Goal: Task Accomplishment & Management: Use online tool/utility

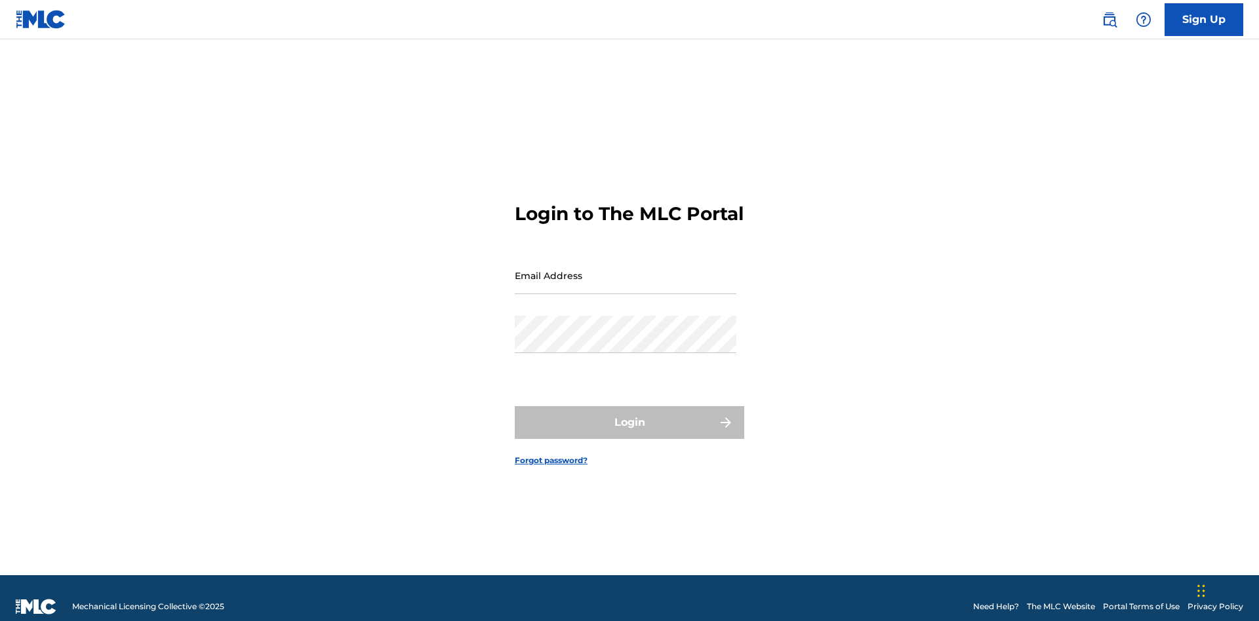
scroll to position [17, 0]
click at [625, 269] on input "Email Address" at bounding box center [626, 275] width 222 height 37
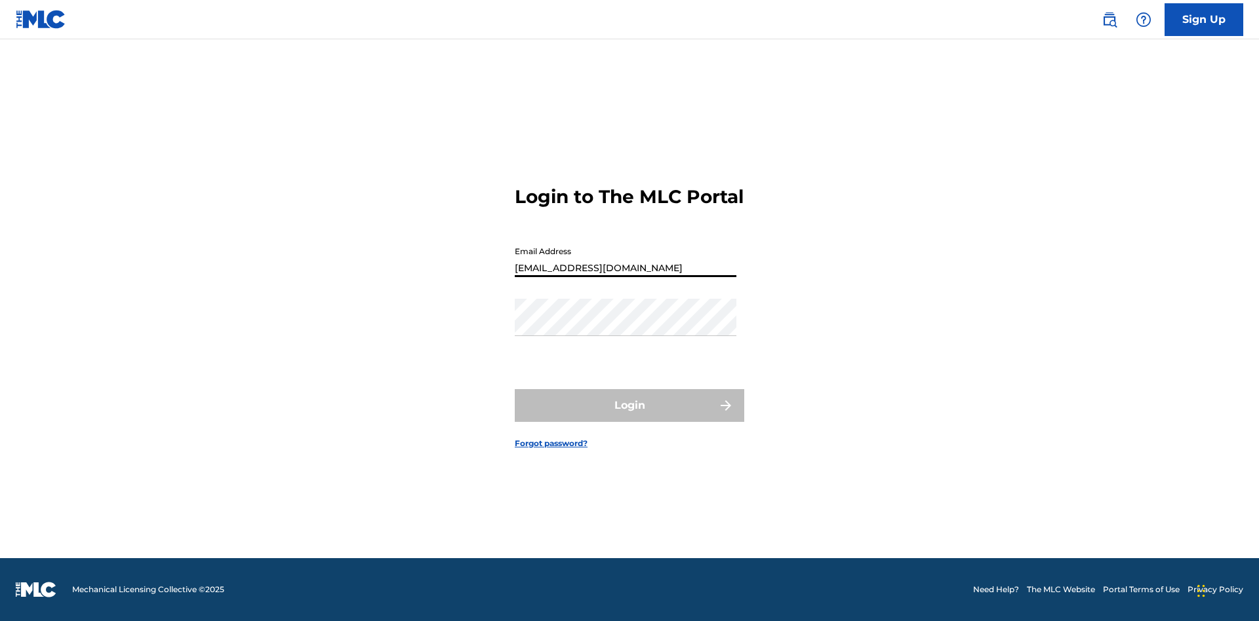
type input "[EMAIL_ADDRESS][DOMAIN_NAME]"
click at [629, 417] on button "Login" at bounding box center [629, 405] width 229 height 33
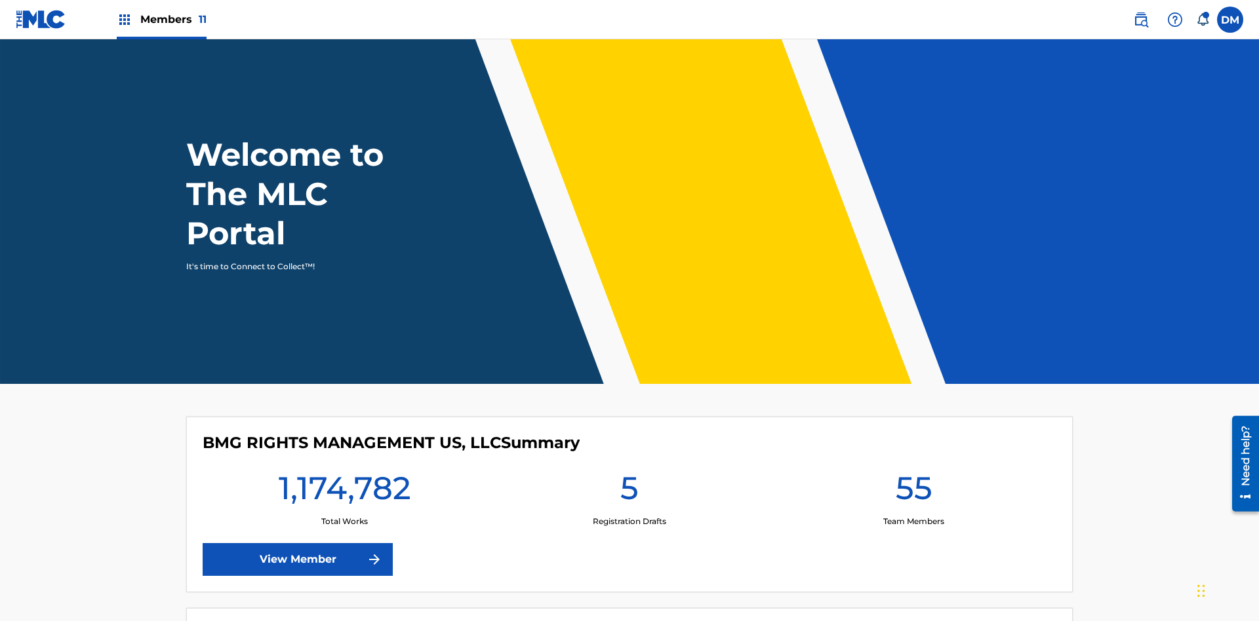
click at [161, 19] on span "Members 11" at bounding box center [173, 19] width 66 height 15
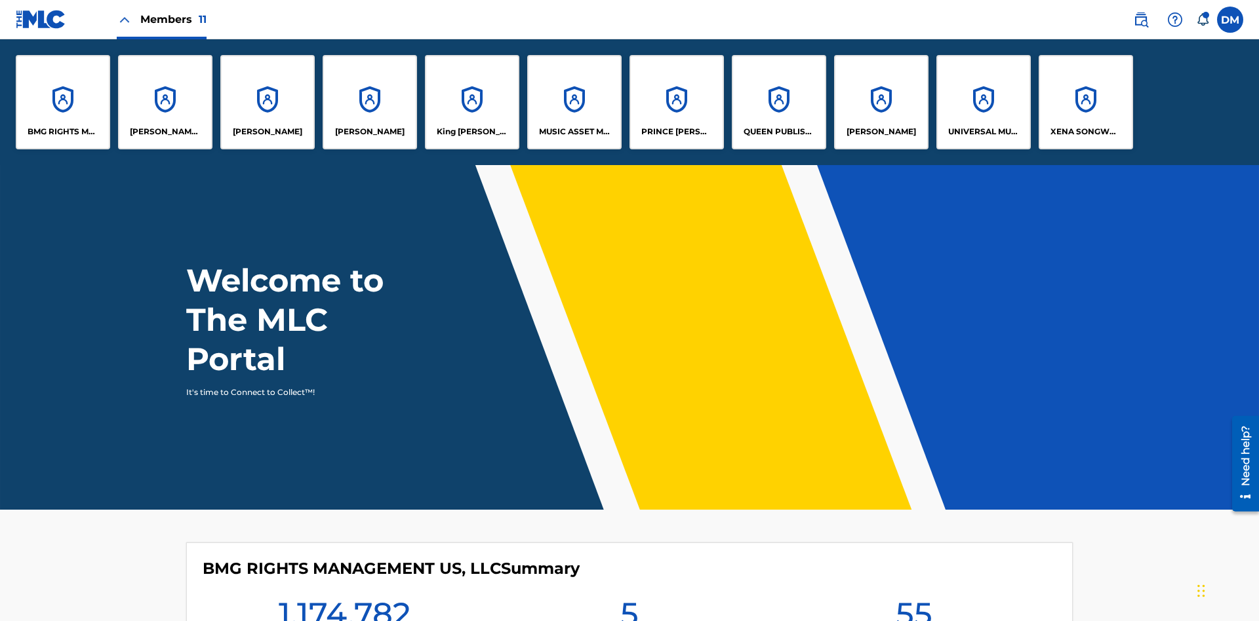
click at [778, 132] on p "QUEEN PUBLISHA" at bounding box center [778, 132] width 71 height 12
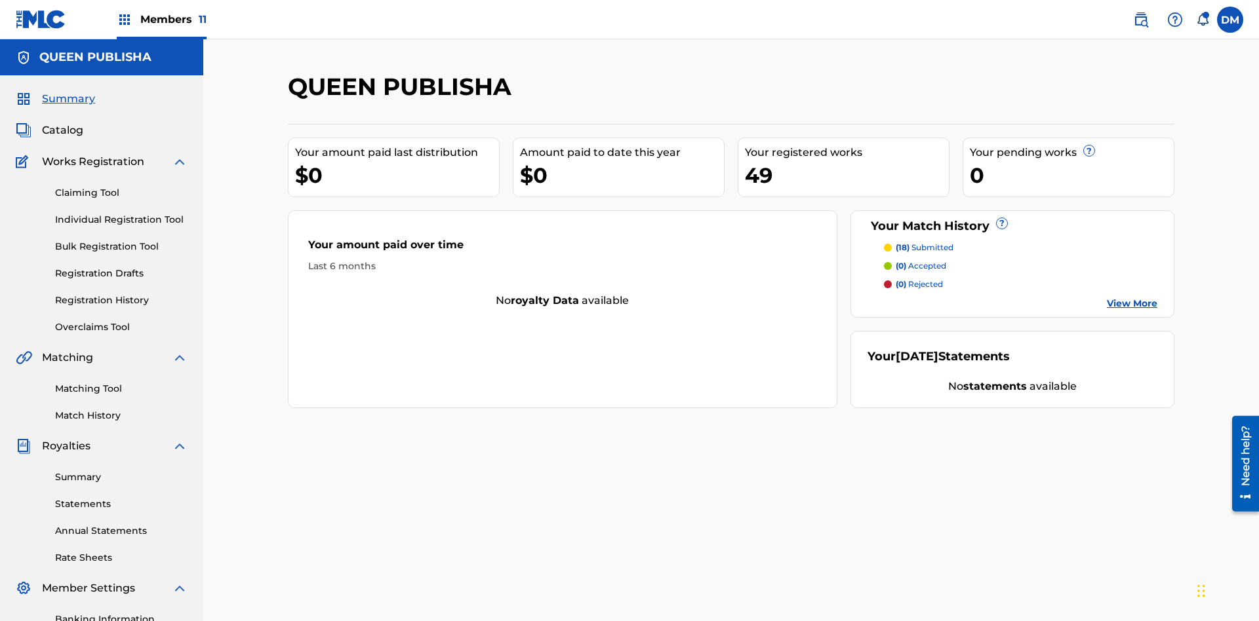
click at [121, 382] on link "Matching Tool" at bounding box center [121, 389] width 132 height 14
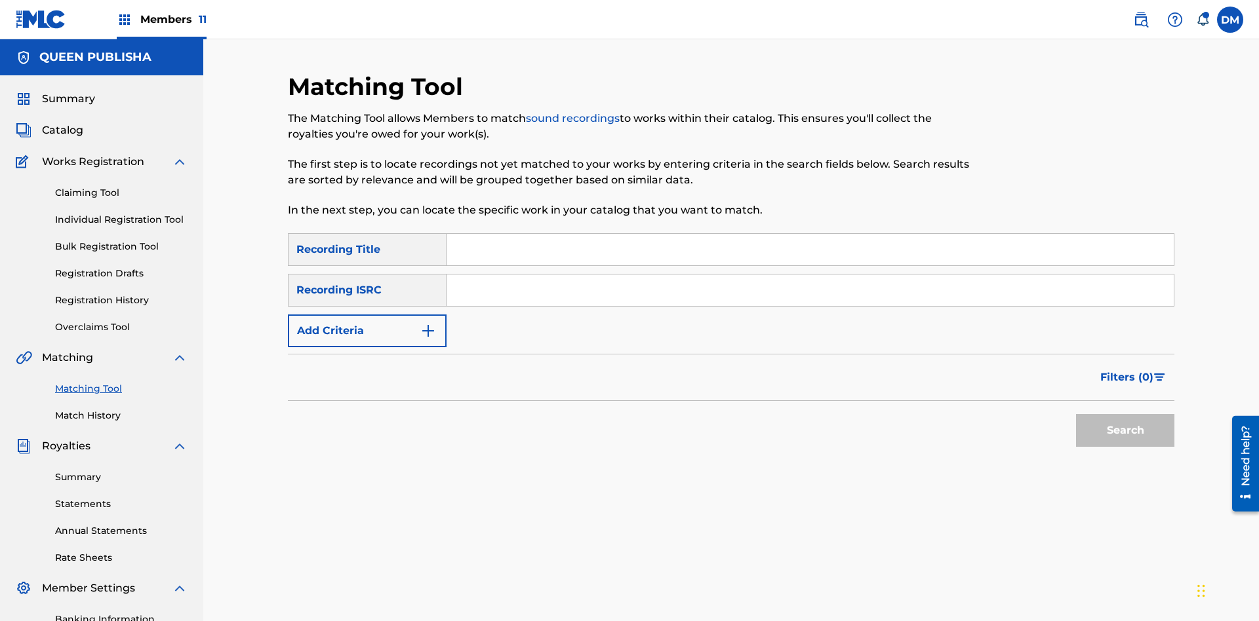
click at [810, 234] on input "Search Form" at bounding box center [809, 249] width 727 height 31
type input "The"
click at [1125, 414] on button "Search" at bounding box center [1125, 430] width 98 height 33
click at [810, 234] on input "The" at bounding box center [809, 249] width 727 height 31
click at [810, 275] on input "Search Form" at bounding box center [809, 290] width 727 height 31
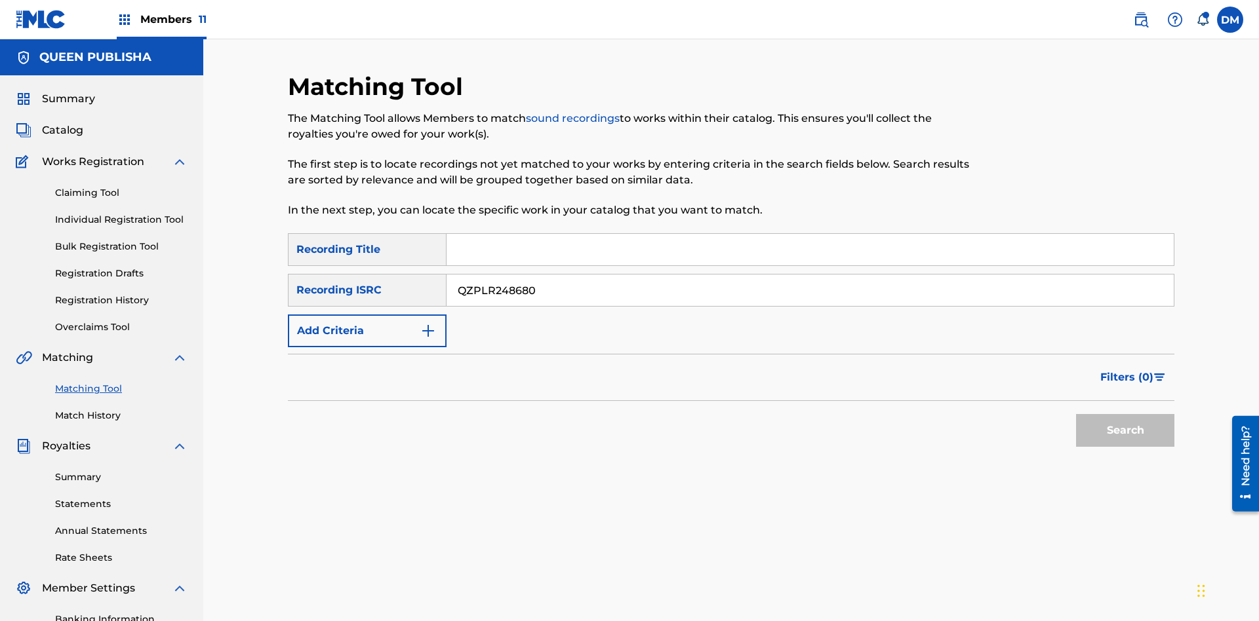
type input "QZPLR2486807"
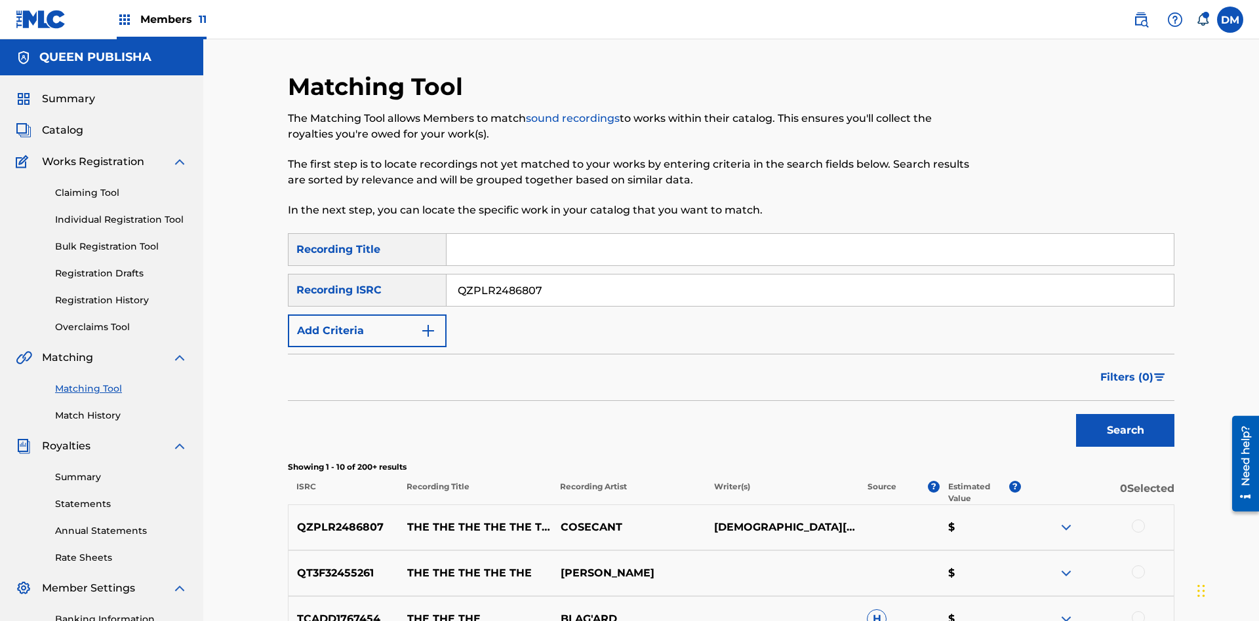
type input "QZPLR2486807"
click at [1125, 414] on button "Search" at bounding box center [1125, 430] width 98 height 33
click at [810, 275] on input "QZPLR2486807" at bounding box center [809, 290] width 727 height 31
click at [810, 234] on input "Search Form" at bounding box center [809, 249] width 727 height 31
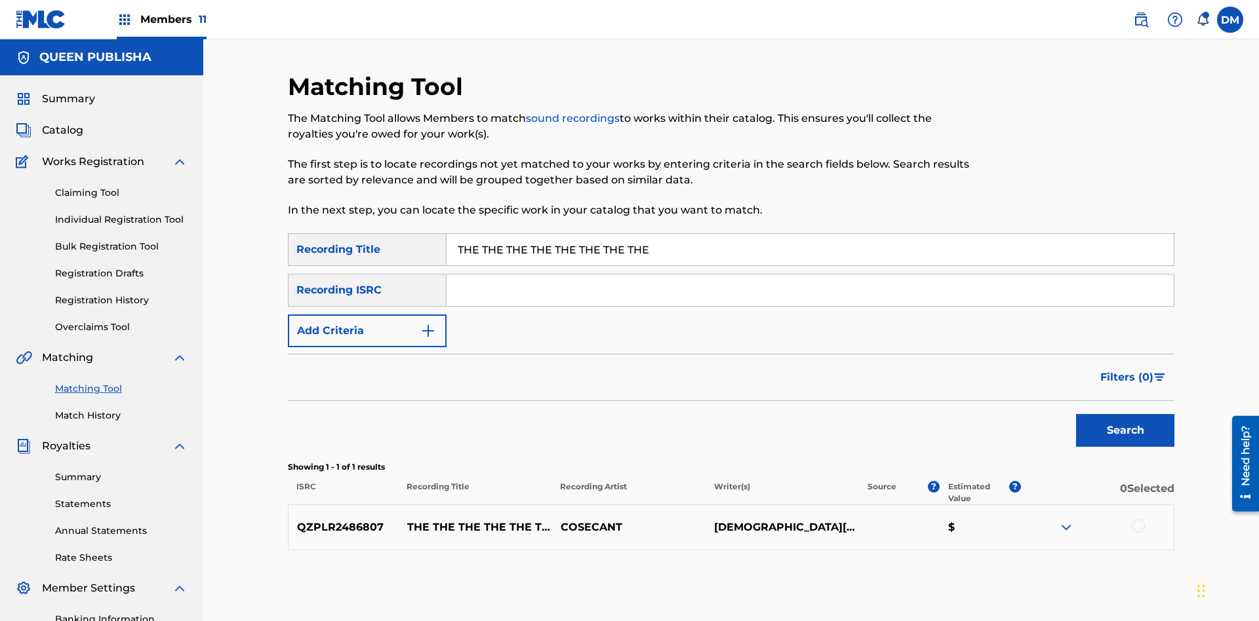
type input "THE THE THE THE THE THE THE THE"
click at [367, 315] on button "Add Criteria" at bounding box center [367, 331] width 159 height 33
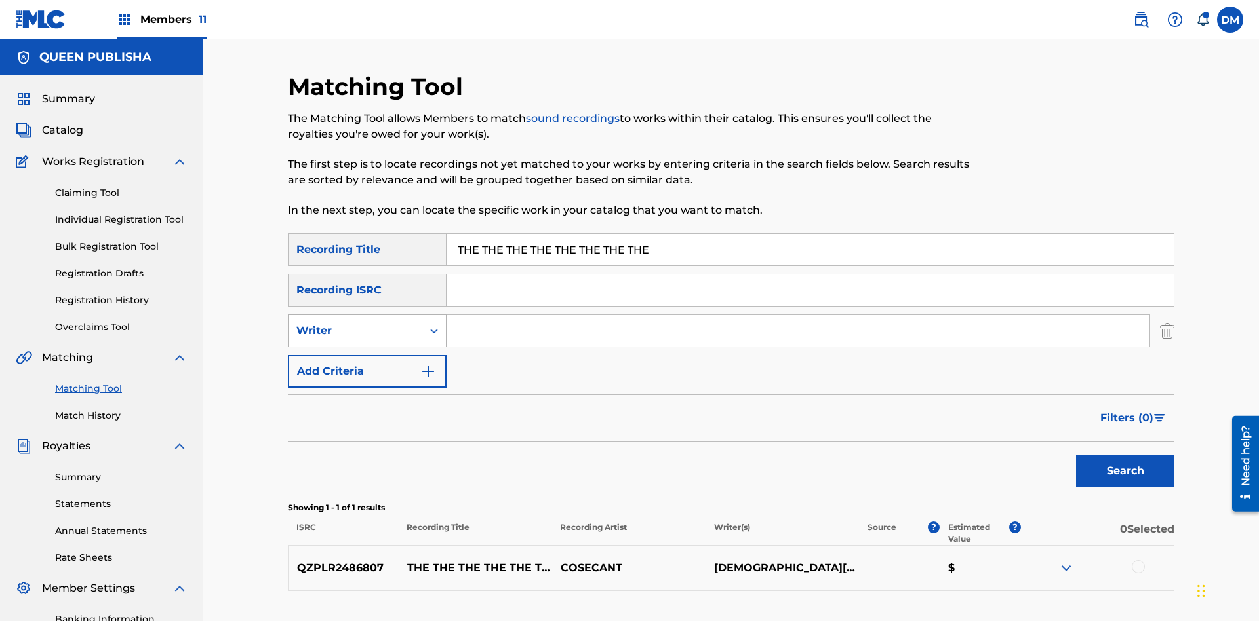
click at [355, 323] on div "Writer" at bounding box center [355, 331] width 118 height 16
click at [367, 347] on div "Recording Artist" at bounding box center [366, 363] width 157 height 33
click at [367, 355] on button "Add Criteria" at bounding box center [367, 371] width 159 height 33
click at [798, 315] on input "Search Form" at bounding box center [797, 330] width 703 height 31
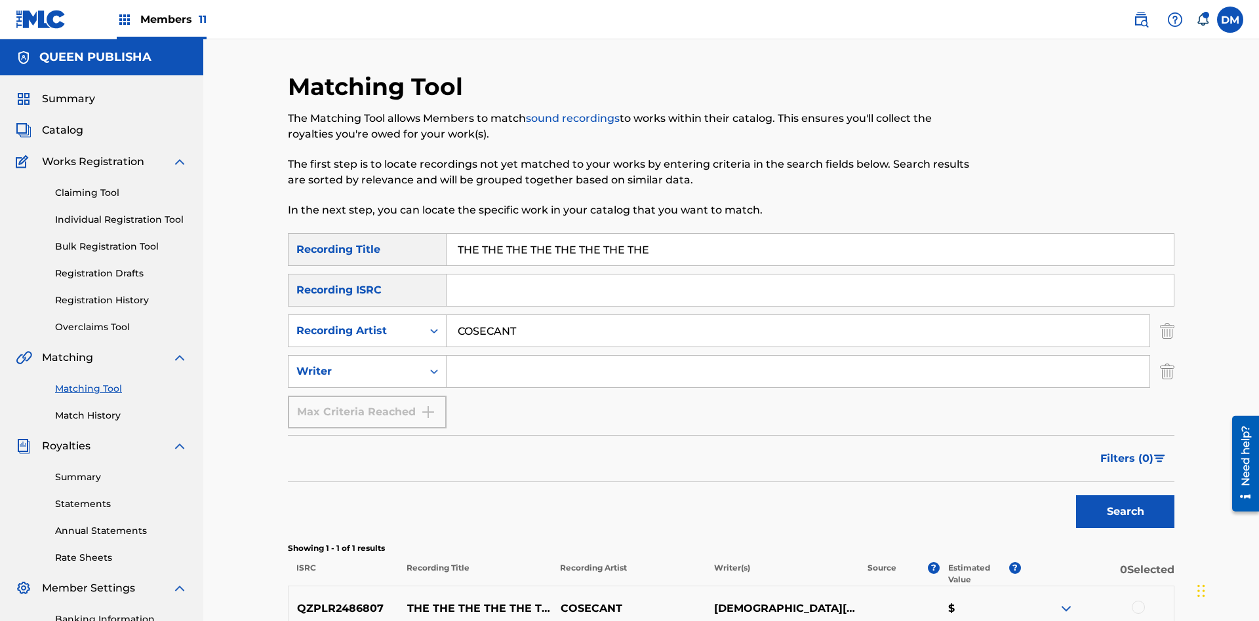
type input "COSECANT"
click at [798, 356] on input "Search Form" at bounding box center [797, 371] width 703 height 31
type input "[DEMOGRAPHIC_DATA][PERSON_NAME]"
click at [1125, 496] on button "Search" at bounding box center [1125, 512] width 98 height 33
click at [810, 234] on input "THE THE THE THE THE THE THE THE" at bounding box center [809, 249] width 727 height 31
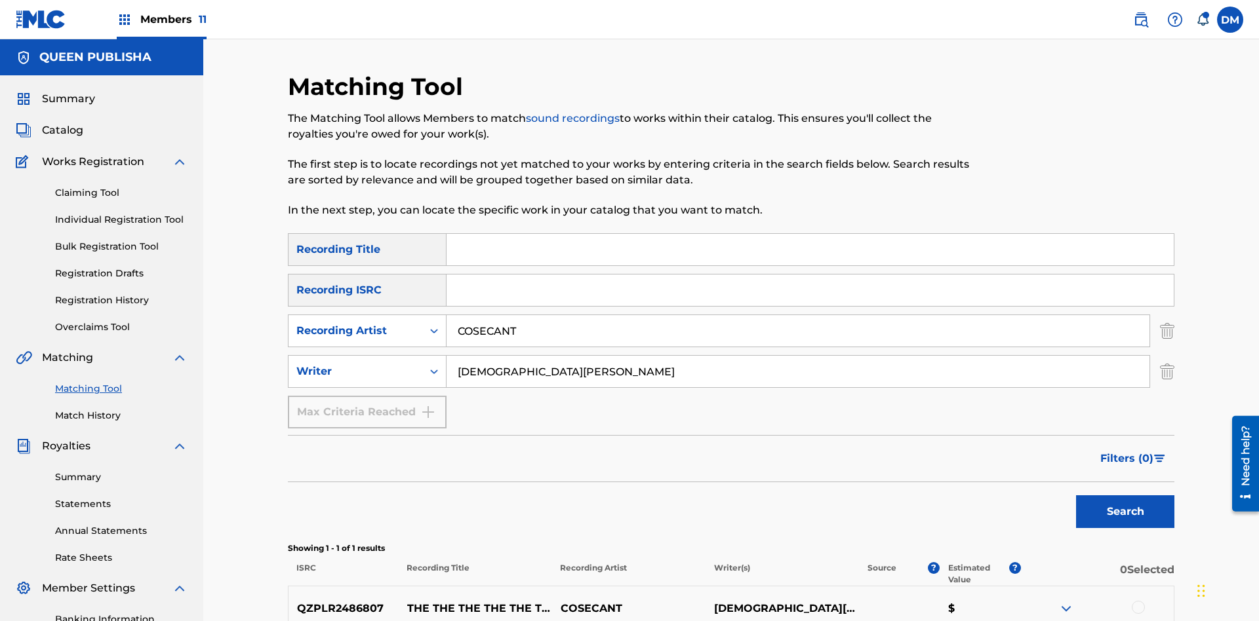
click at [798, 315] on input "COSECANT" at bounding box center [797, 330] width 703 height 31
click at [798, 356] on input "[DEMOGRAPHIC_DATA][PERSON_NAME]" at bounding box center [797, 371] width 703 height 31
click at [810, 234] on input "Search Form" at bounding box center [809, 249] width 727 height 31
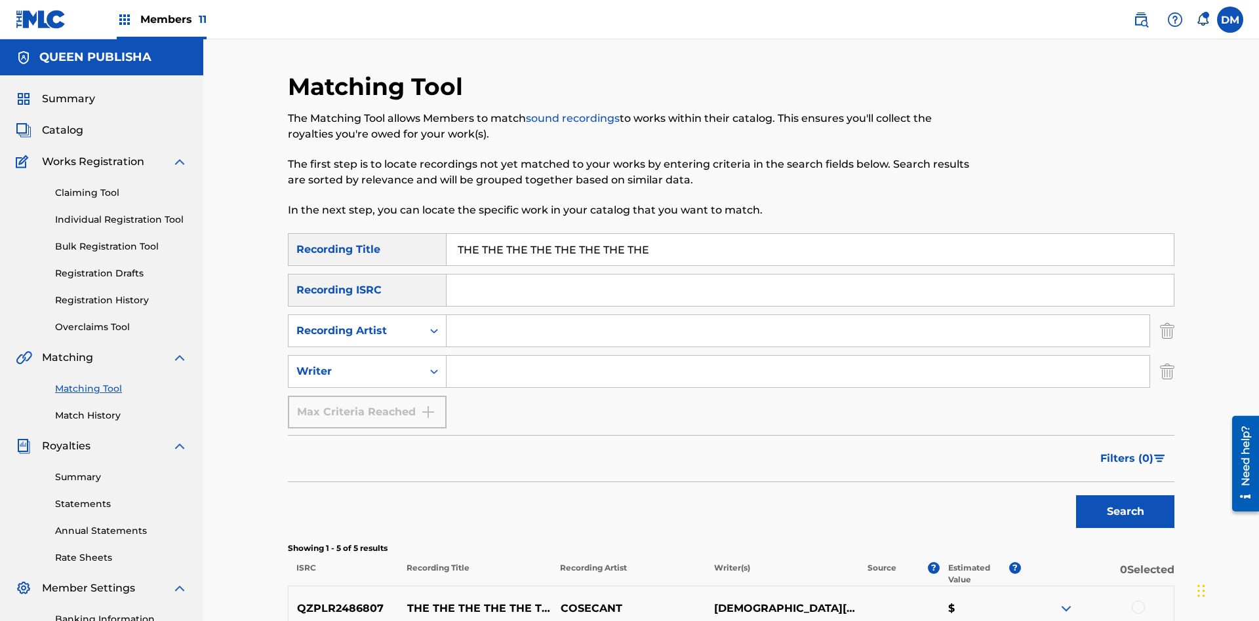
type input "THE THE THE THE THE THE THE THE"
click at [1125, 496] on button "Search" at bounding box center [1125, 512] width 98 height 33
click at [810, 234] on input "THE THE THE THE THE THE THE THE" at bounding box center [809, 249] width 727 height 31
click at [798, 315] on input "Search Form" at bounding box center [797, 330] width 703 height 31
type input "COSECANT"
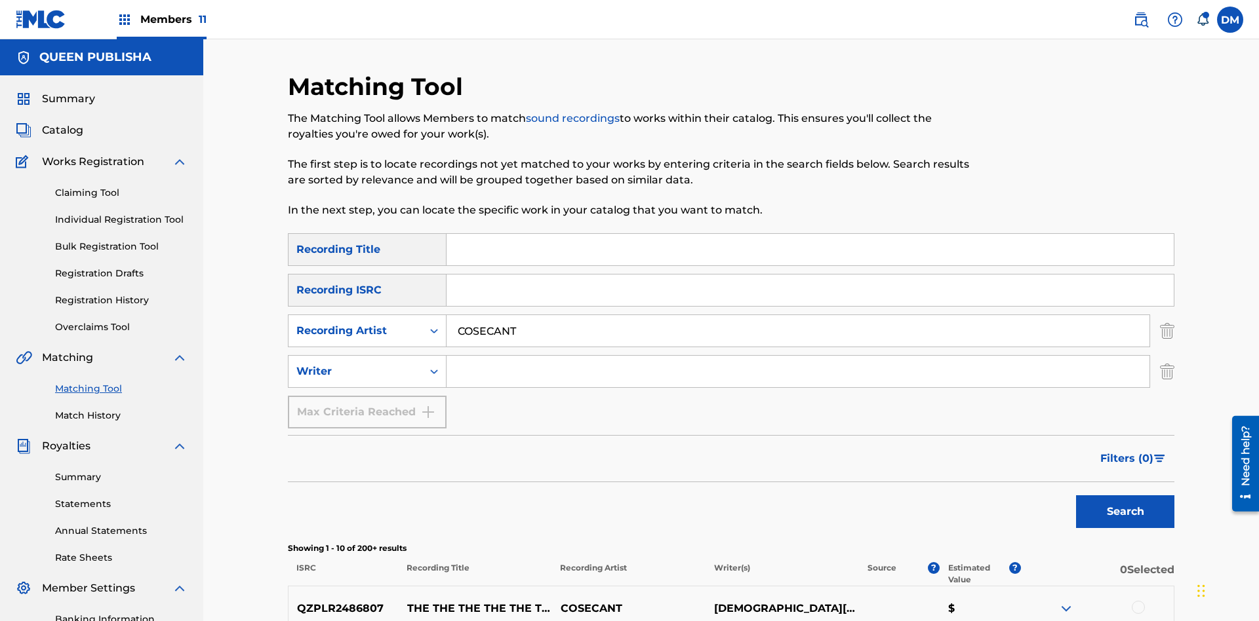
click at [1125, 496] on button "Search" at bounding box center [1125, 512] width 98 height 33
click at [798, 315] on input "COSECANT" at bounding box center [797, 330] width 703 height 31
click at [798, 356] on input "Search Form" at bounding box center [797, 371] width 703 height 31
click at [1125, 496] on button "Search" at bounding box center [1125, 512] width 98 height 33
click at [798, 356] on input "[DEMOGRAPHIC_DATA][PERSON_NAME]" at bounding box center [797, 371] width 703 height 31
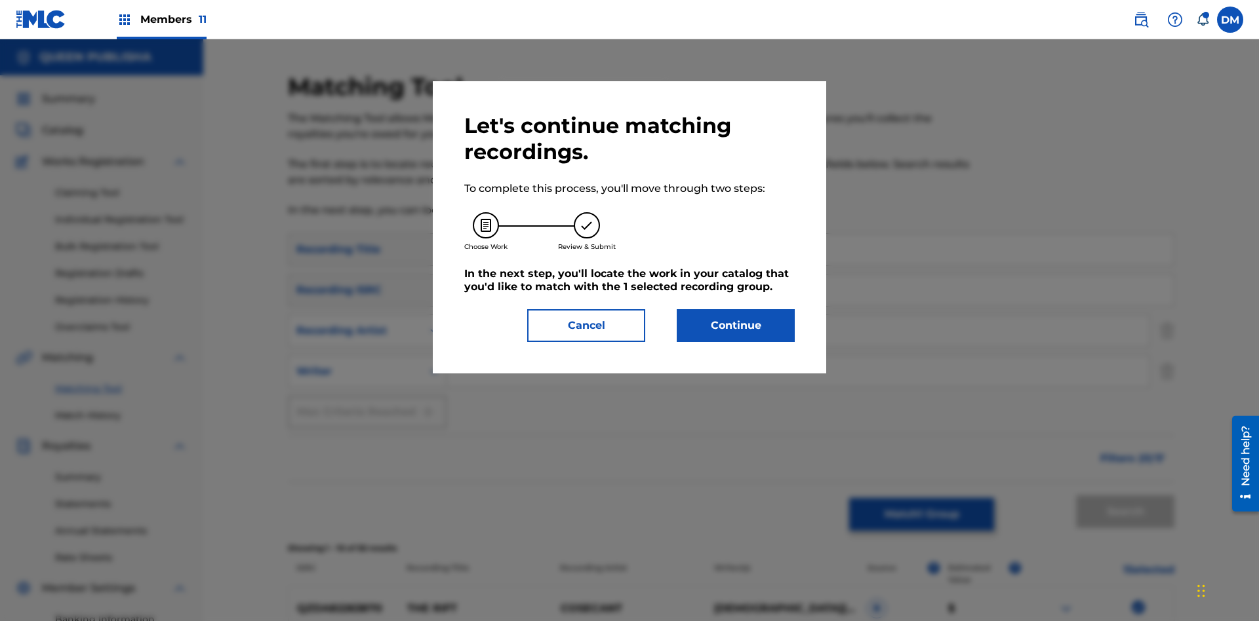
click at [735, 326] on button "Continue" at bounding box center [735, 325] width 118 height 33
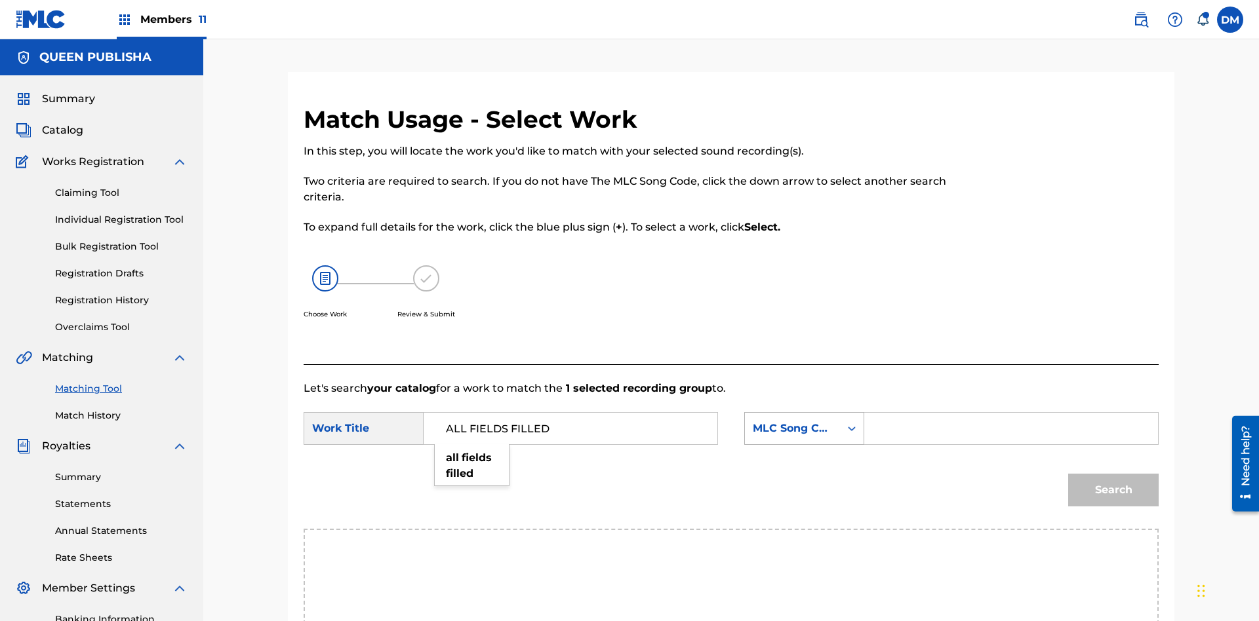
type input "ALL FIELDS FILLED"
click at [804, 421] on div "MLC Song Code" at bounding box center [792, 429] width 79 height 16
click at [1010, 413] on input "Search Form" at bounding box center [1010, 428] width 271 height 31
click at [1113, 474] on button "Search" at bounding box center [1113, 490] width 90 height 33
click at [1010, 413] on input "T2736922134" at bounding box center [1010, 428] width 271 height 31
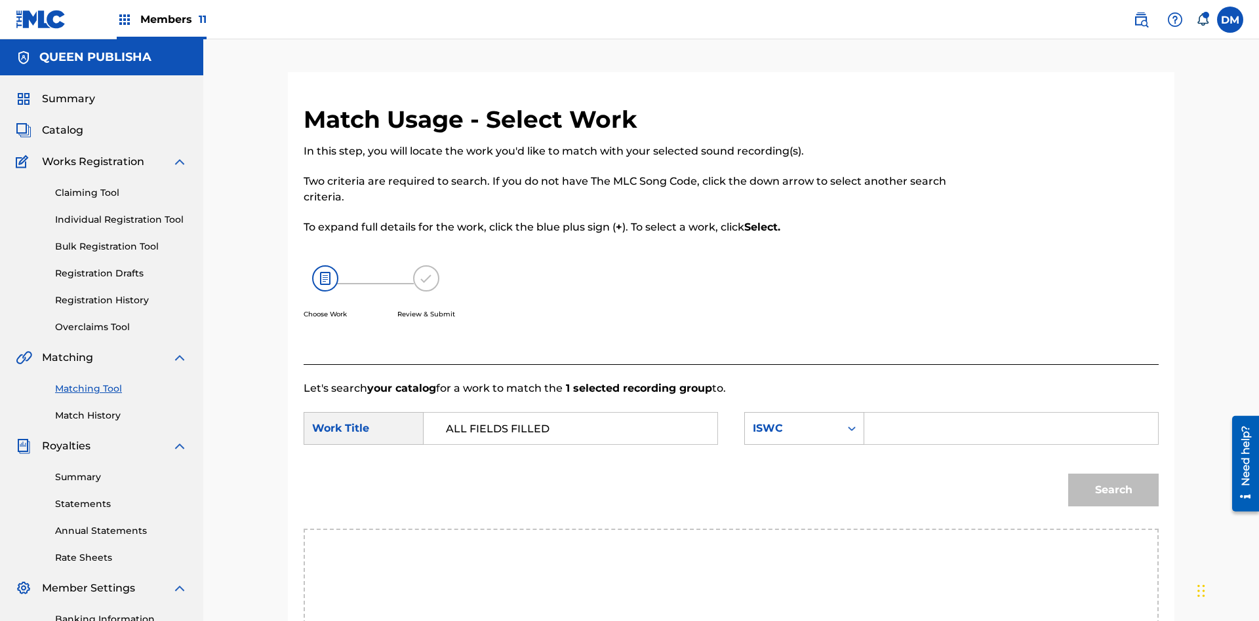
click at [804, 421] on div "ISWC" at bounding box center [792, 429] width 79 height 16
click at [1113, 474] on button "Search" at bounding box center [1113, 490] width 90 height 33
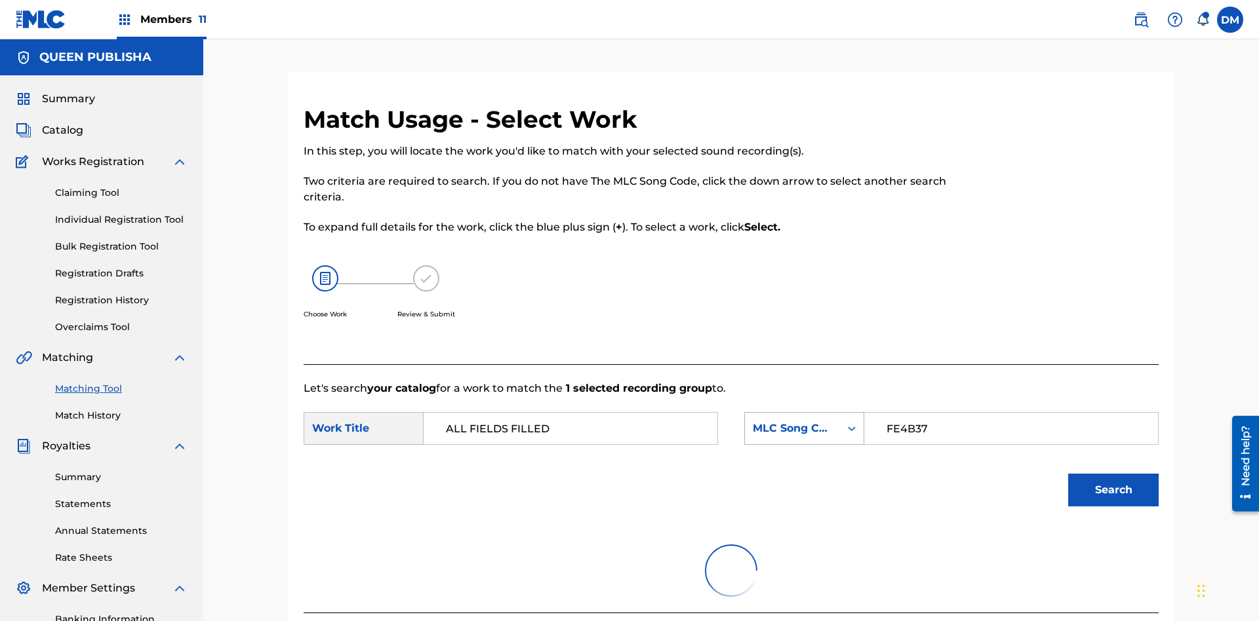
click at [1010, 413] on input "FE4B37" at bounding box center [1010, 428] width 271 height 31
click at [804, 421] on div "MLC Song Code" at bounding box center [792, 429] width 79 height 16
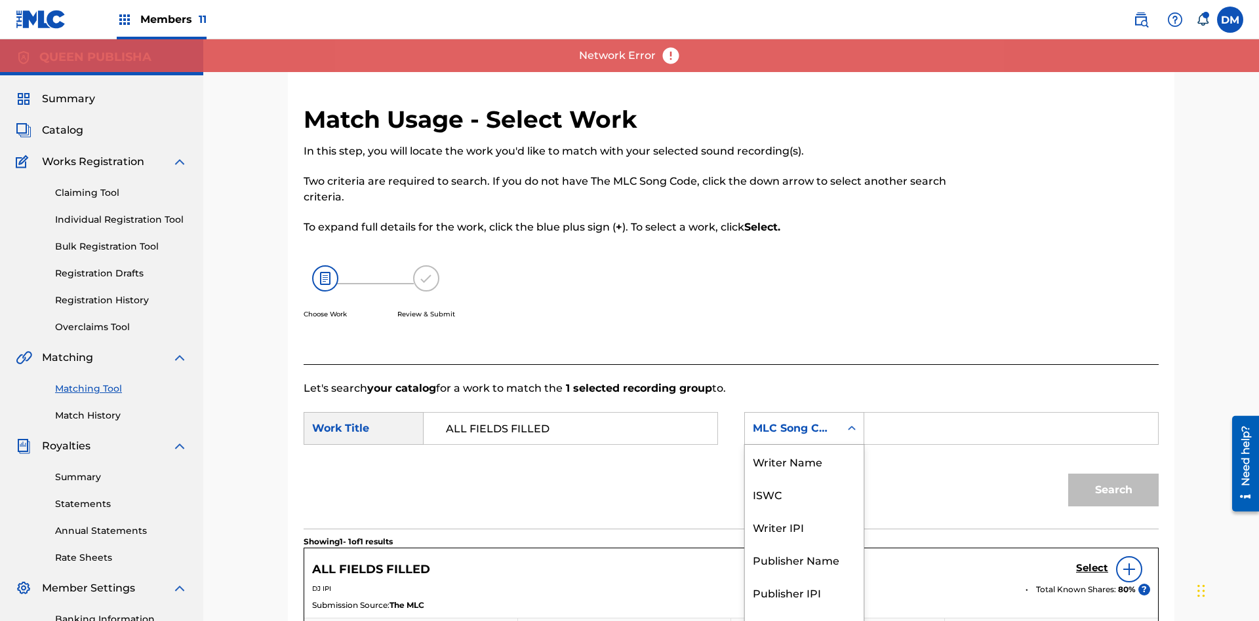
click at [804, 461] on div "Writer Name" at bounding box center [804, 461] width 119 height 33
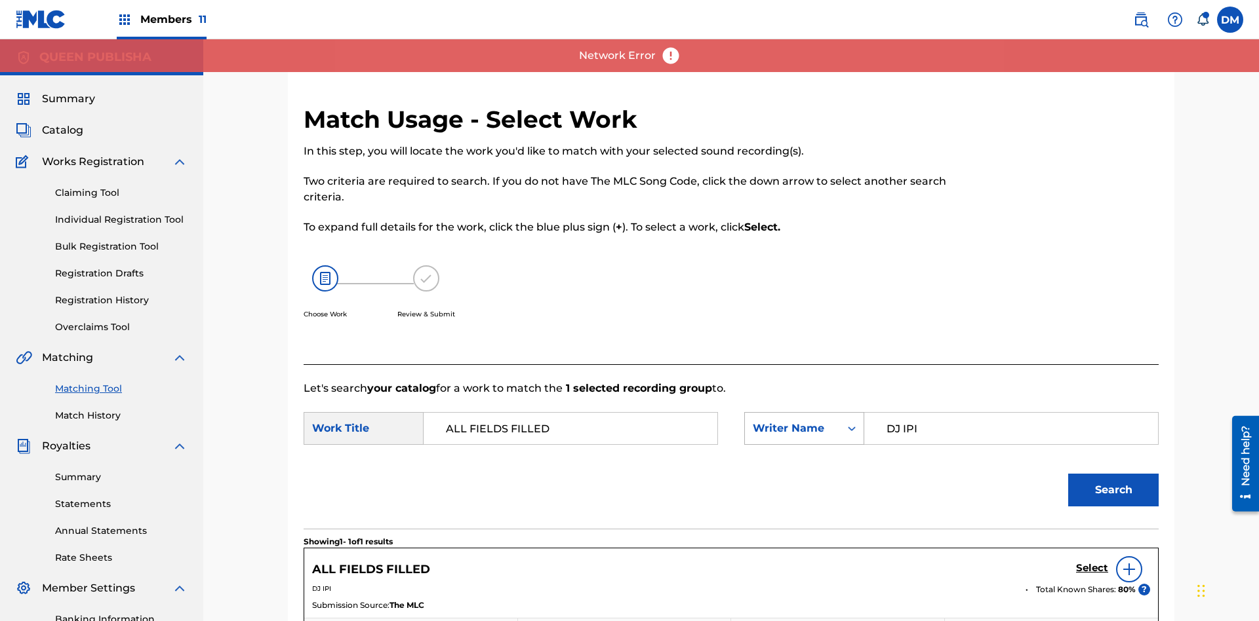
type input "DJ IPI"
click at [1113, 474] on button "Search" at bounding box center [1113, 490] width 90 height 33
click at [1010, 413] on input "DJ IPI" at bounding box center [1010, 428] width 271 height 31
click at [804, 421] on div "Writer Name" at bounding box center [792, 429] width 79 height 16
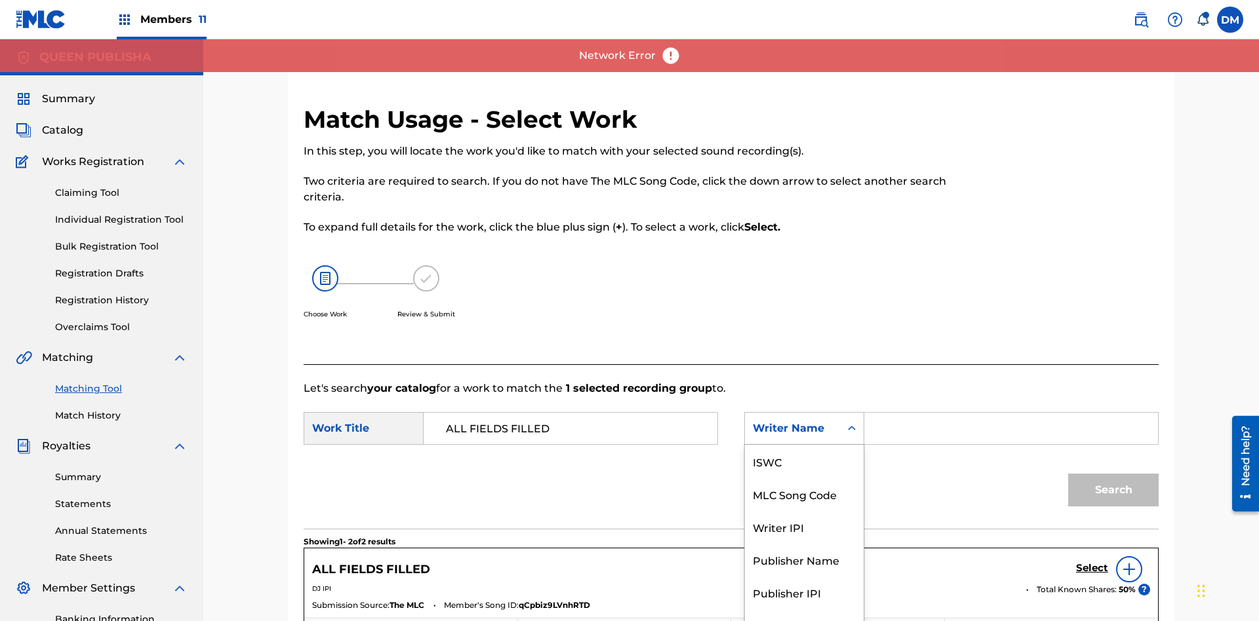
scroll to position [320, 0]
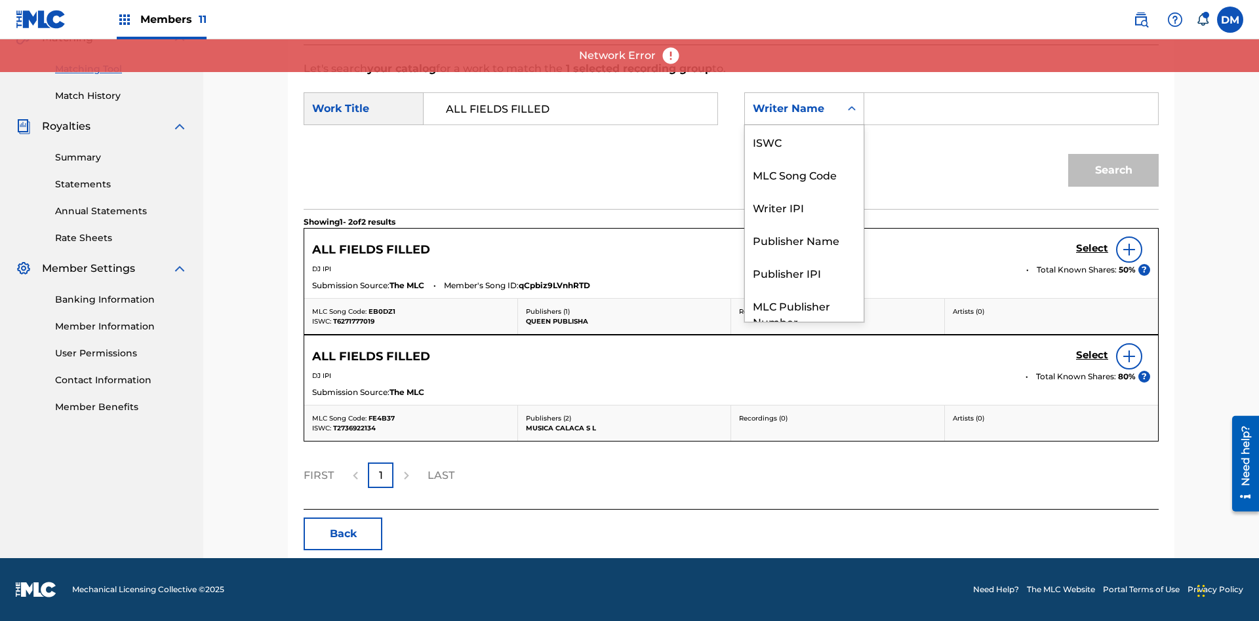
click at [804, 191] on div "Writer IPI" at bounding box center [804, 207] width 119 height 33
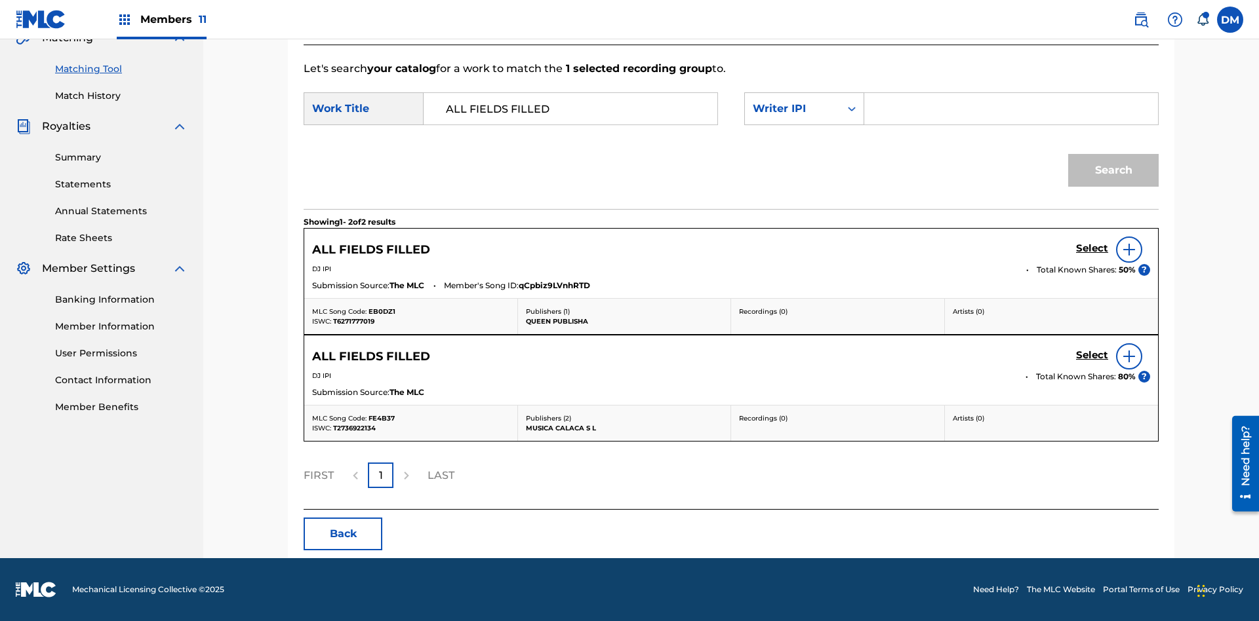
click at [1010, 109] on input "Search Form" at bounding box center [1010, 108] width 271 height 31
type input "00280959528"
click at [1113, 170] on button "Search" at bounding box center [1113, 170] width 90 height 33
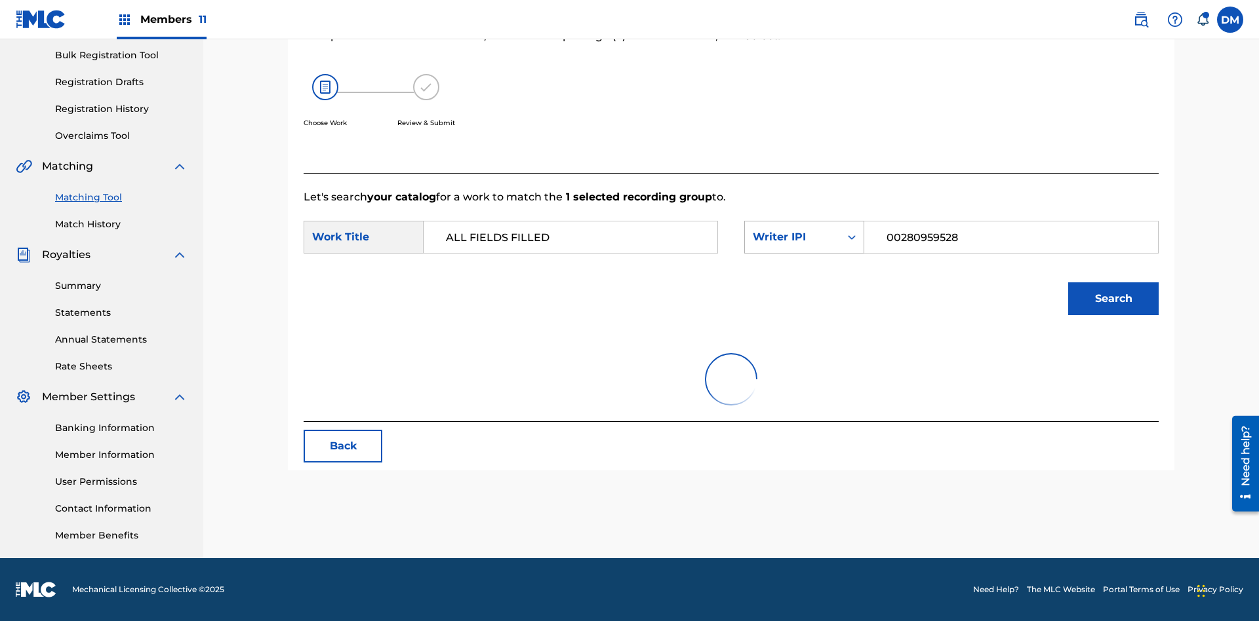
click at [1010, 222] on input "00280959528" at bounding box center [1010, 237] width 271 height 31
click at [804, 229] on div "Writer IPI" at bounding box center [792, 237] width 79 height 16
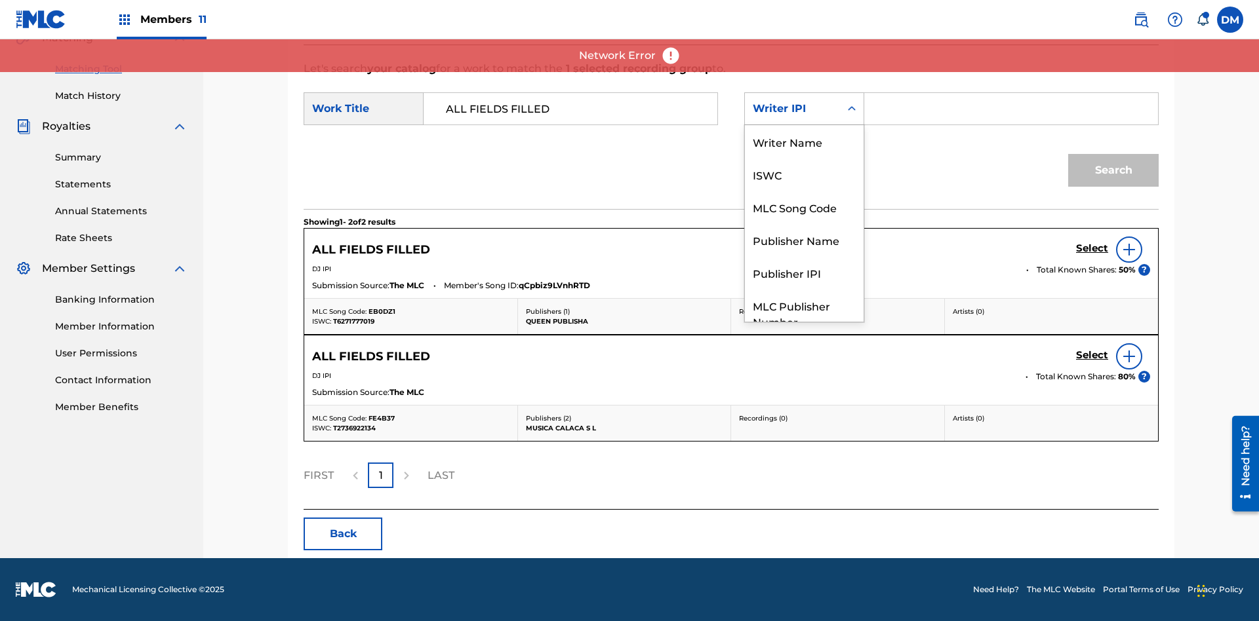
click at [804, 224] on div "Publisher Name" at bounding box center [804, 240] width 119 height 33
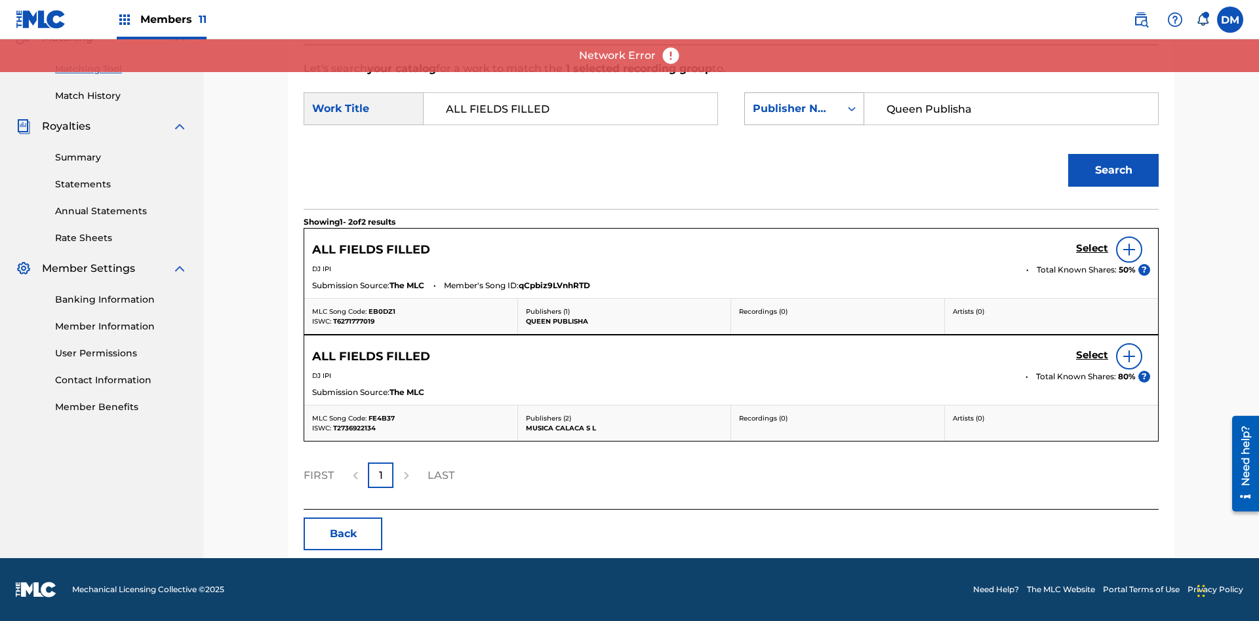
click at [1113, 170] on button "Search" at bounding box center [1113, 170] width 90 height 33
click at [1010, 109] on input "Queen Publisha" at bounding box center [1010, 108] width 271 height 31
click at [804, 109] on div "Publisher Name" at bounding box center [792, 109] width 79 height 16
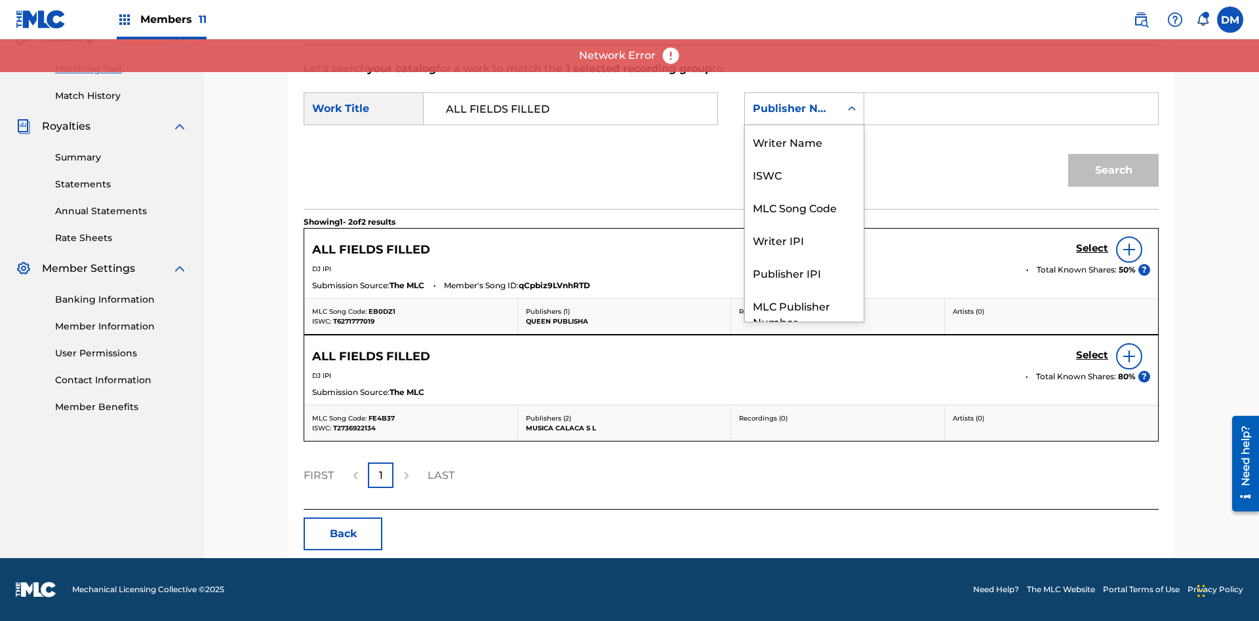
click at [804, 256] on div "Publisher IPI" at bounding box center [804, 272] width 119 height 33
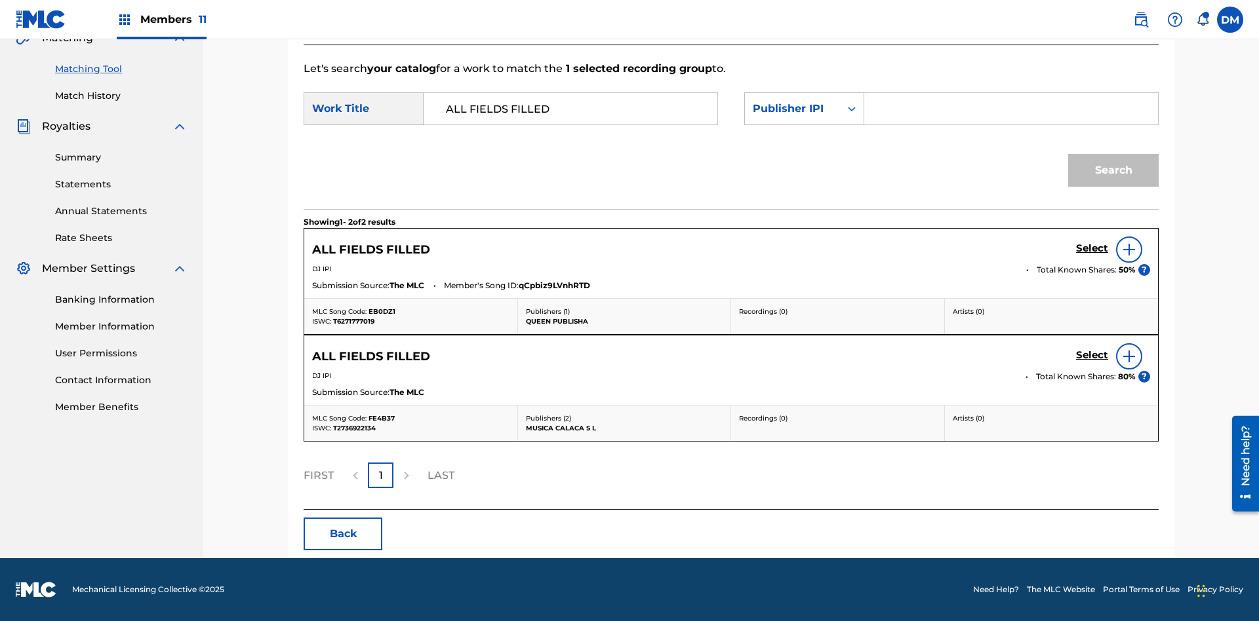
click at [1010, 109] on input "Search Form" at bounding box center [1010, 108] width 271 height 31
type input "00123456790"
click at [1113, 170] on button "Search" at bounding box center [1113, 170] width 90 height 33
click at [1010, 109] on input "00123456790" at bounding box center [1010, 108] width 271 height 31
click at [804, 109] on div "Publisher IPI" at bounding box center [792, 109] width 79 height 16
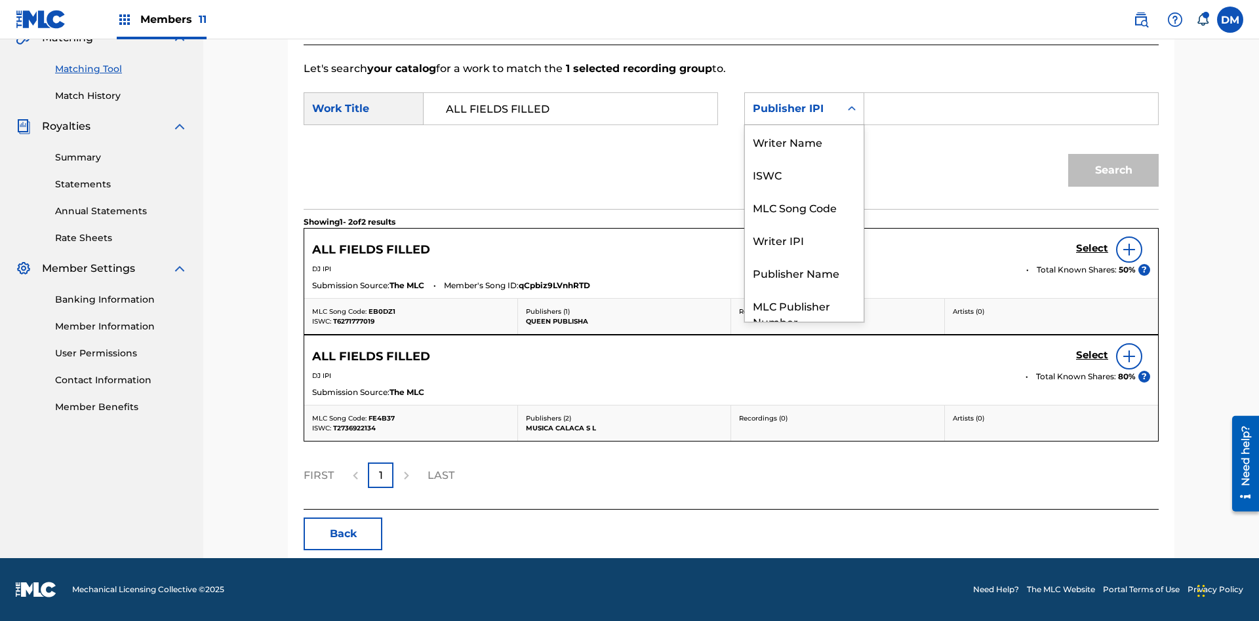
click at [804, 289] on div "MLC Publisher Number" at bounding box center [804, 313] width 119 height 49
click at [1010, 109] on input "Search Form" at bounding box center [1010, 108] width 271 height 31
click at [1113, 170] on button "Search" at bounding box center [1113, 170] width 90 height 33
click at [1010, 109] on input "P077TM" at bounding box center [1010, 108] width 271 height 31
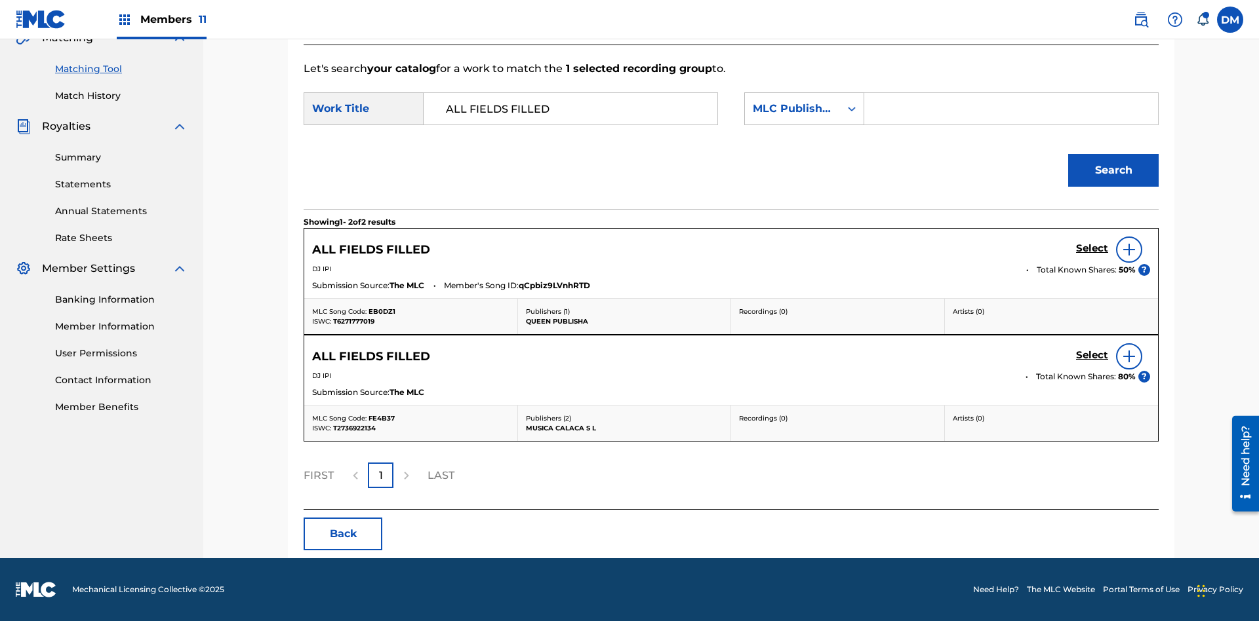
click at [1091, 248] on h5 "Select" at bounding box center [1092, 249] width 32 height 12
